Goal: Task Accomplishment & Management: Complete application form

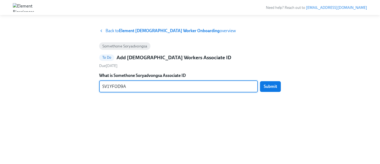
type textarea "SV1YFOD9A"
click at [274, 91] on div "SV1YFOD9A x ​ Submit" at bounding box center [190, 86] width 182 height 12
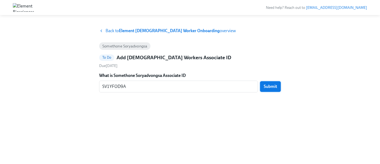
click at [273, 84] on span "Submit" at bounding box center [270, 86] width 13 height 5
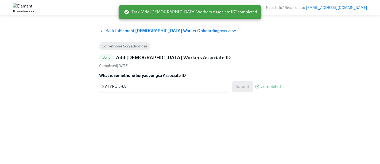
click at [133, 30] on strong "Element [DEMOGRAPHIC_DATA] Worker Onboarding" at bounding box center [169, 30] width 101 height 5
